Goal: Go to known website: Access a specific website the user already knows

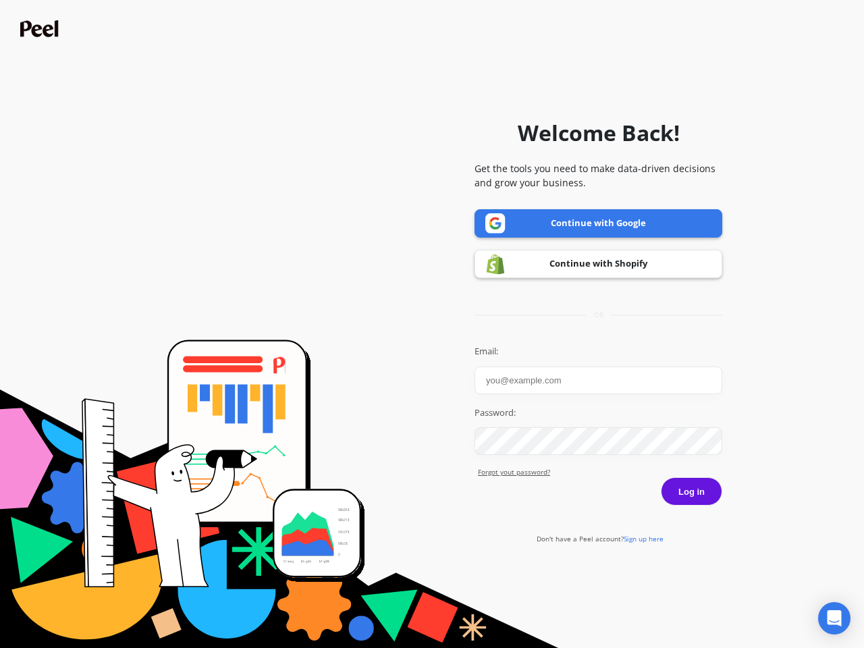
click at [834, 618] on icon "Open Intercom Messenger" at bounding box center [834, 618] width 14 height 16
